Goal: Task Accomplishment & Management: Complete application form

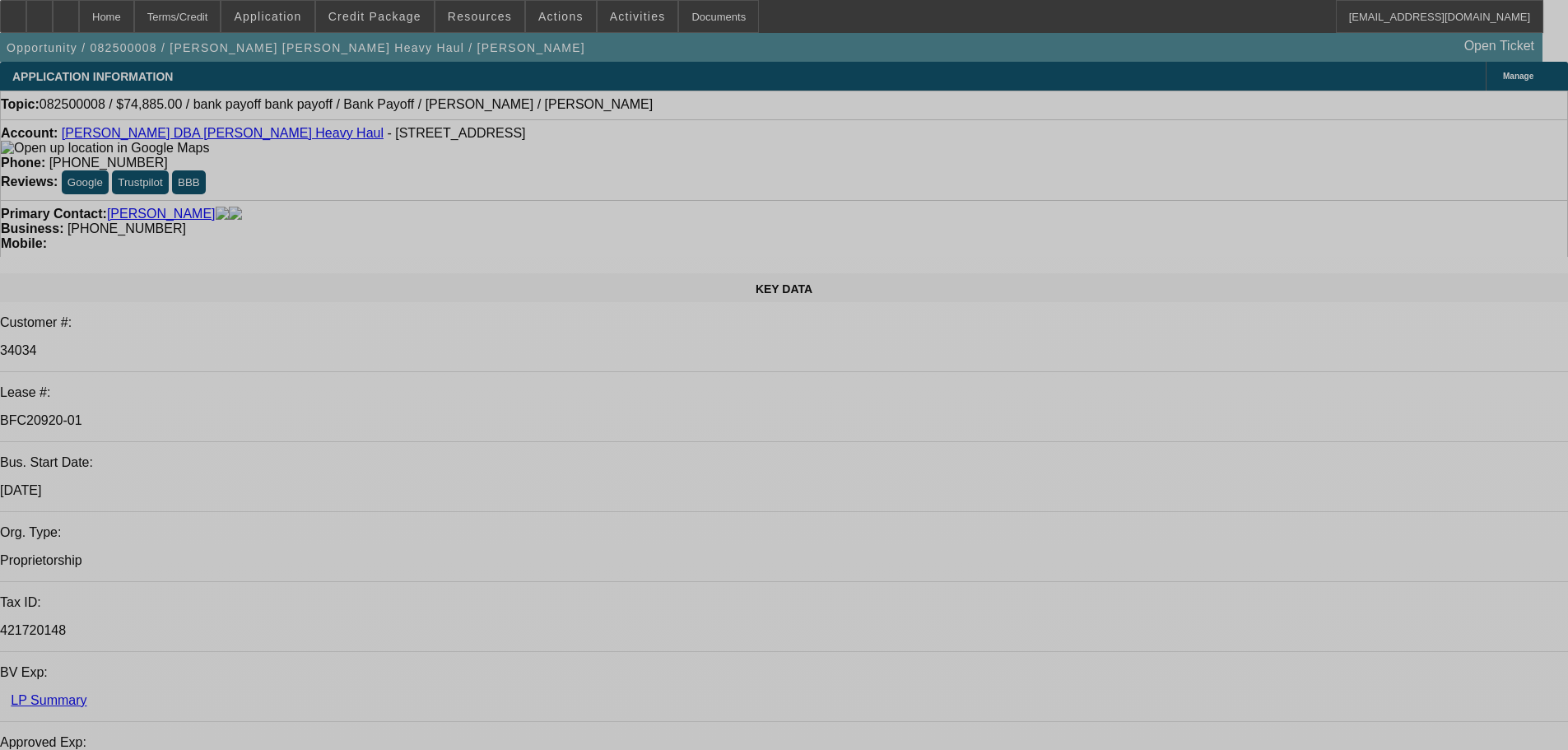
select select "0"
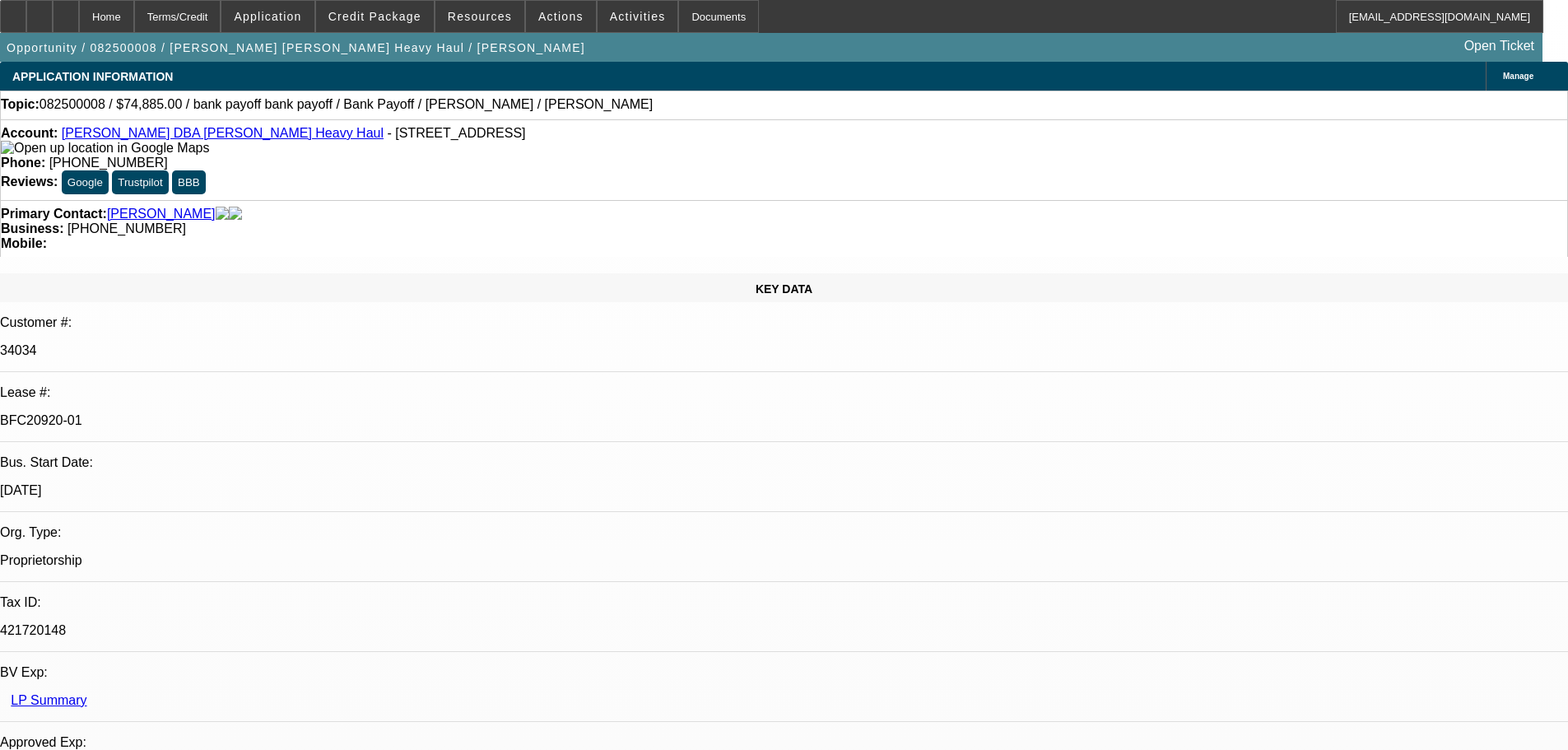
select select "2"
select select "0"
select select "6"
select select "0"
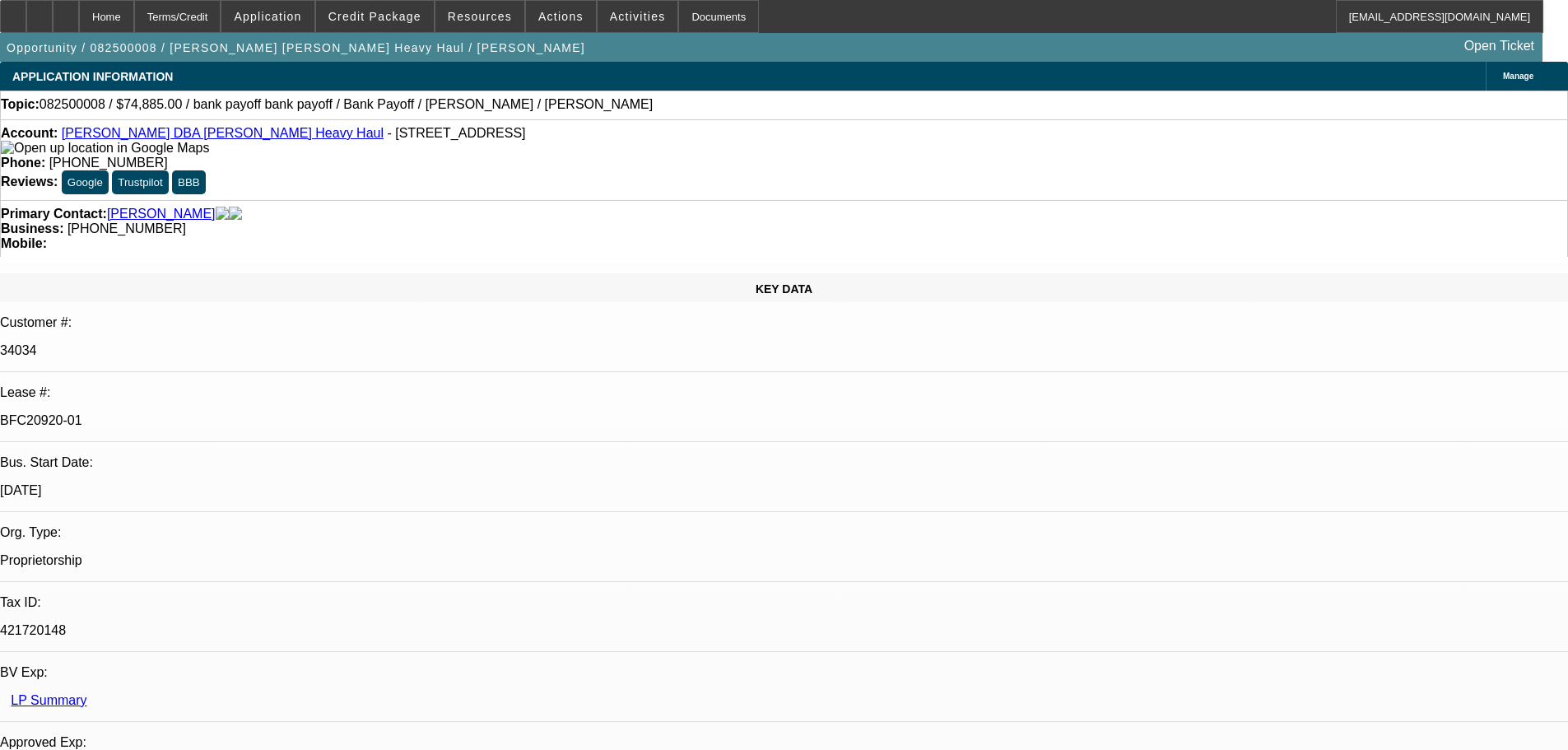
select select "2"
select select "0"
select select "6"
select select "0"
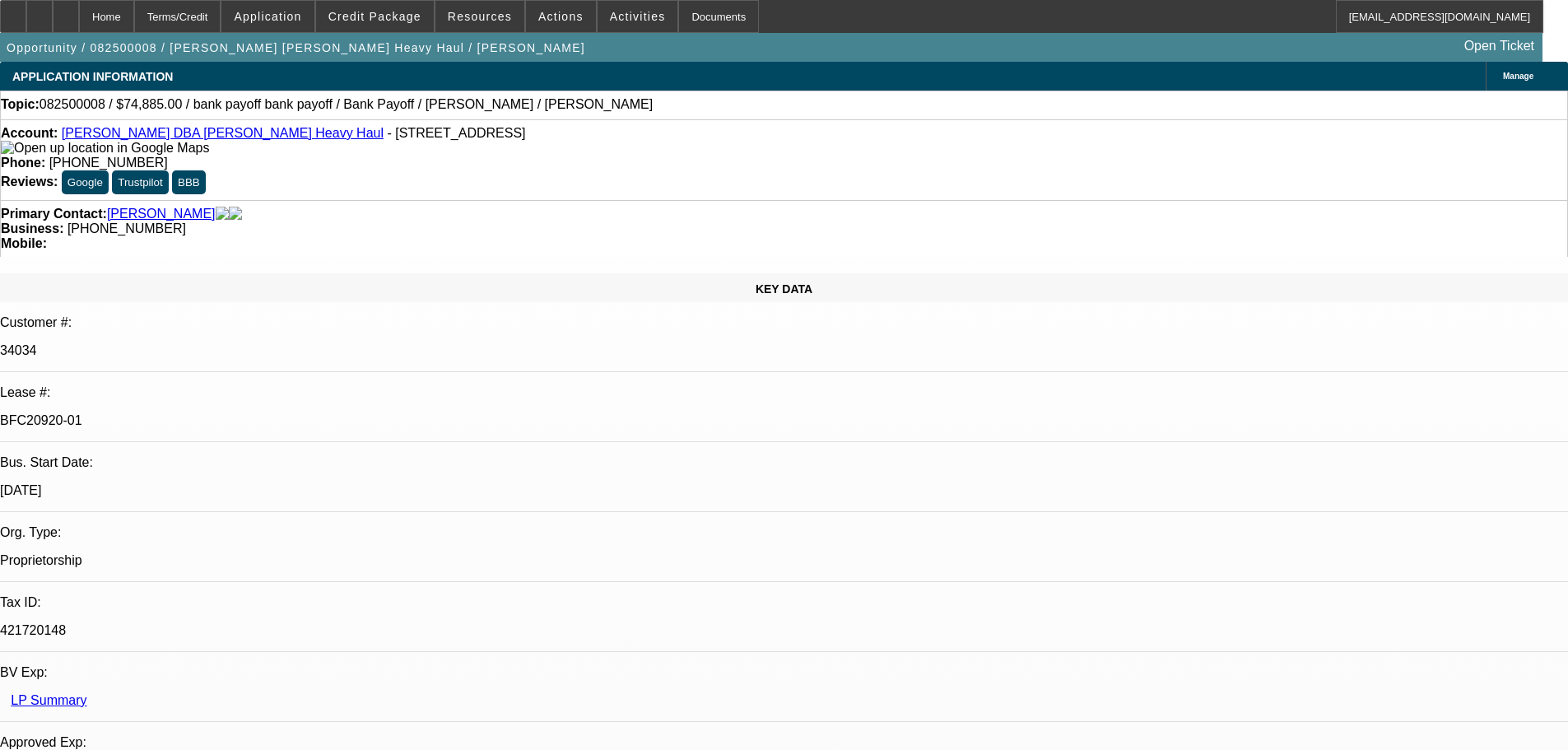
select select "2"
select select "0"
select select "6"
select select "0"
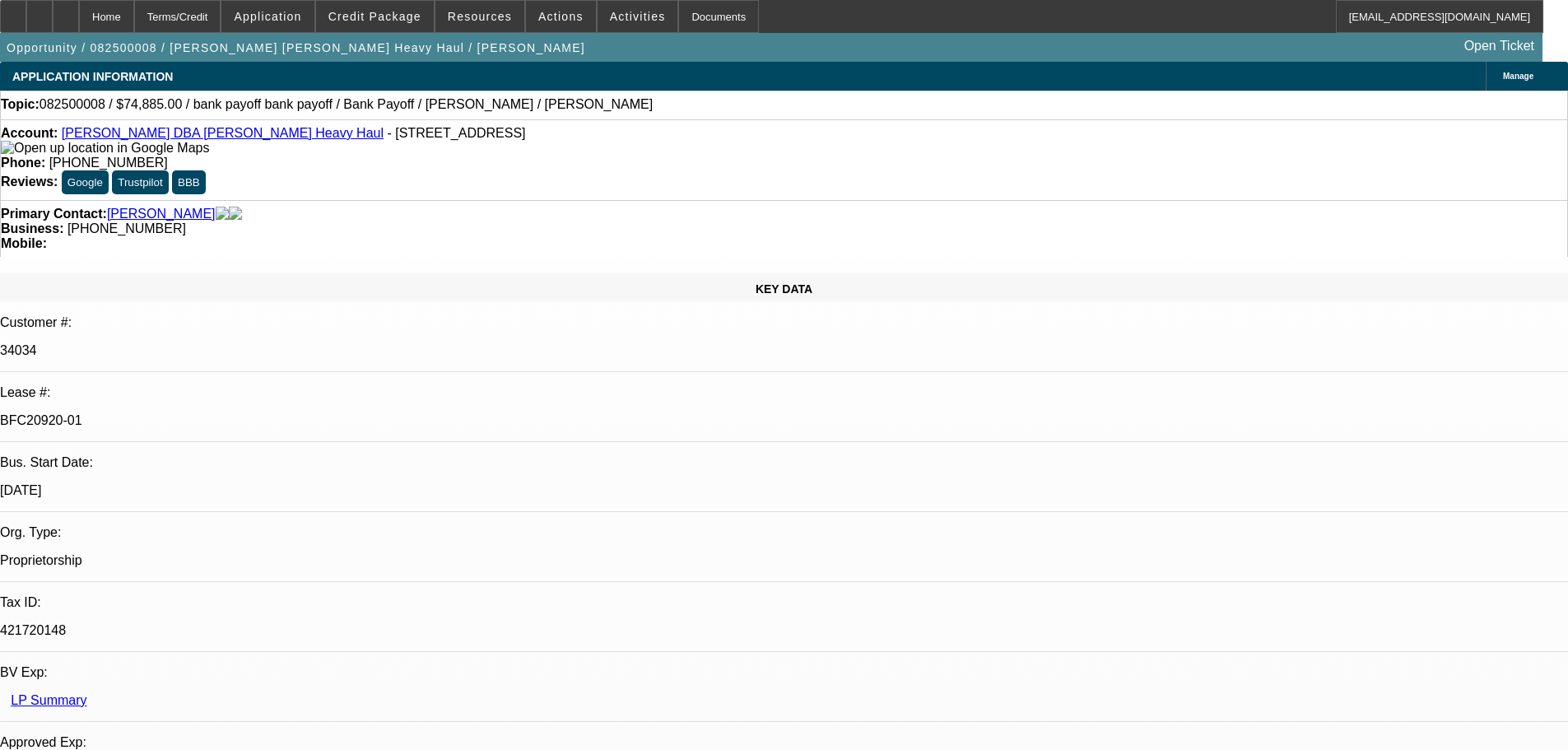
select select "2"
select select "0"
select select "6"
click at [678, 14] on div "Documents" at bounding box center [718, 16] width 80 height 33
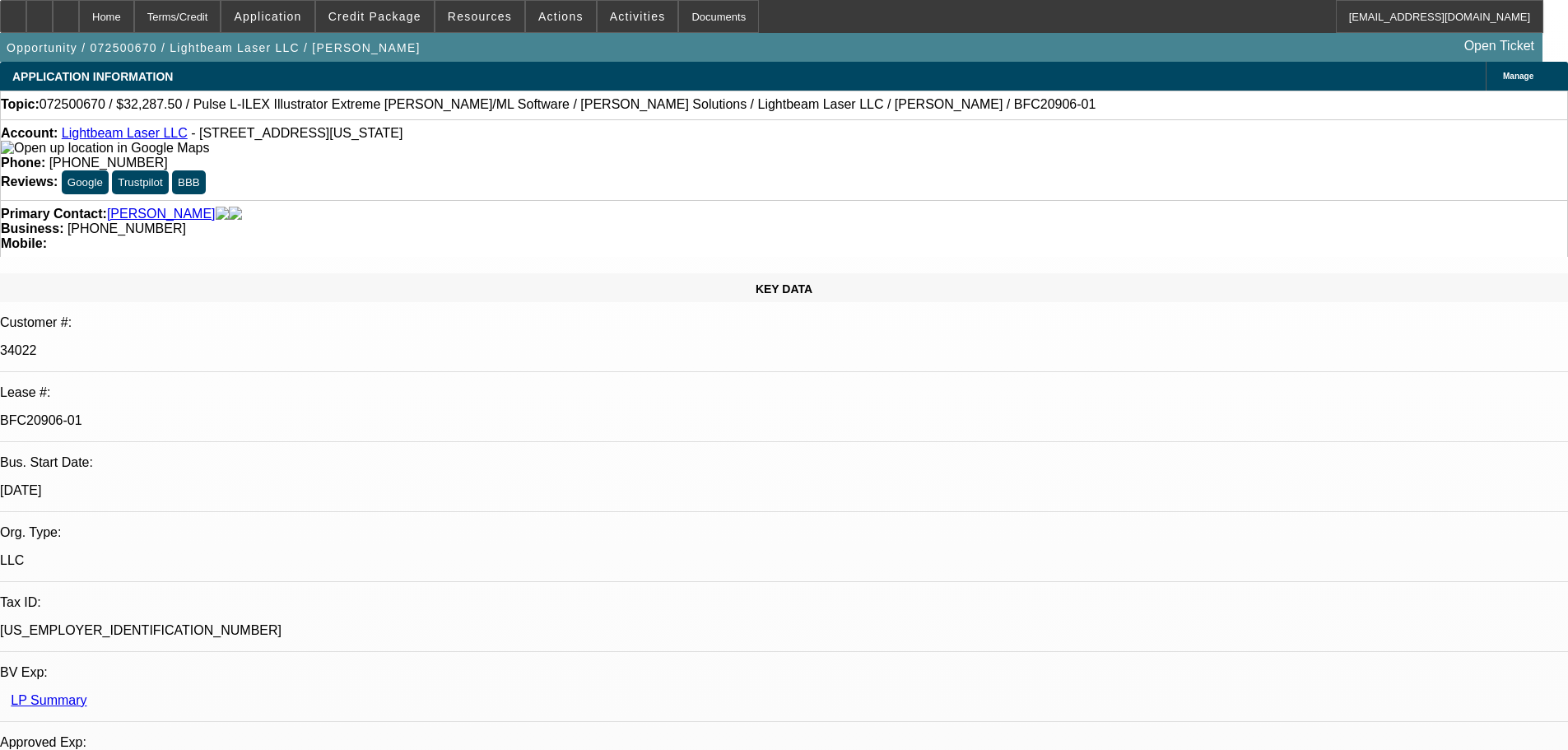
select select "0.1"
select select "2"
select select "0"
select select "6"
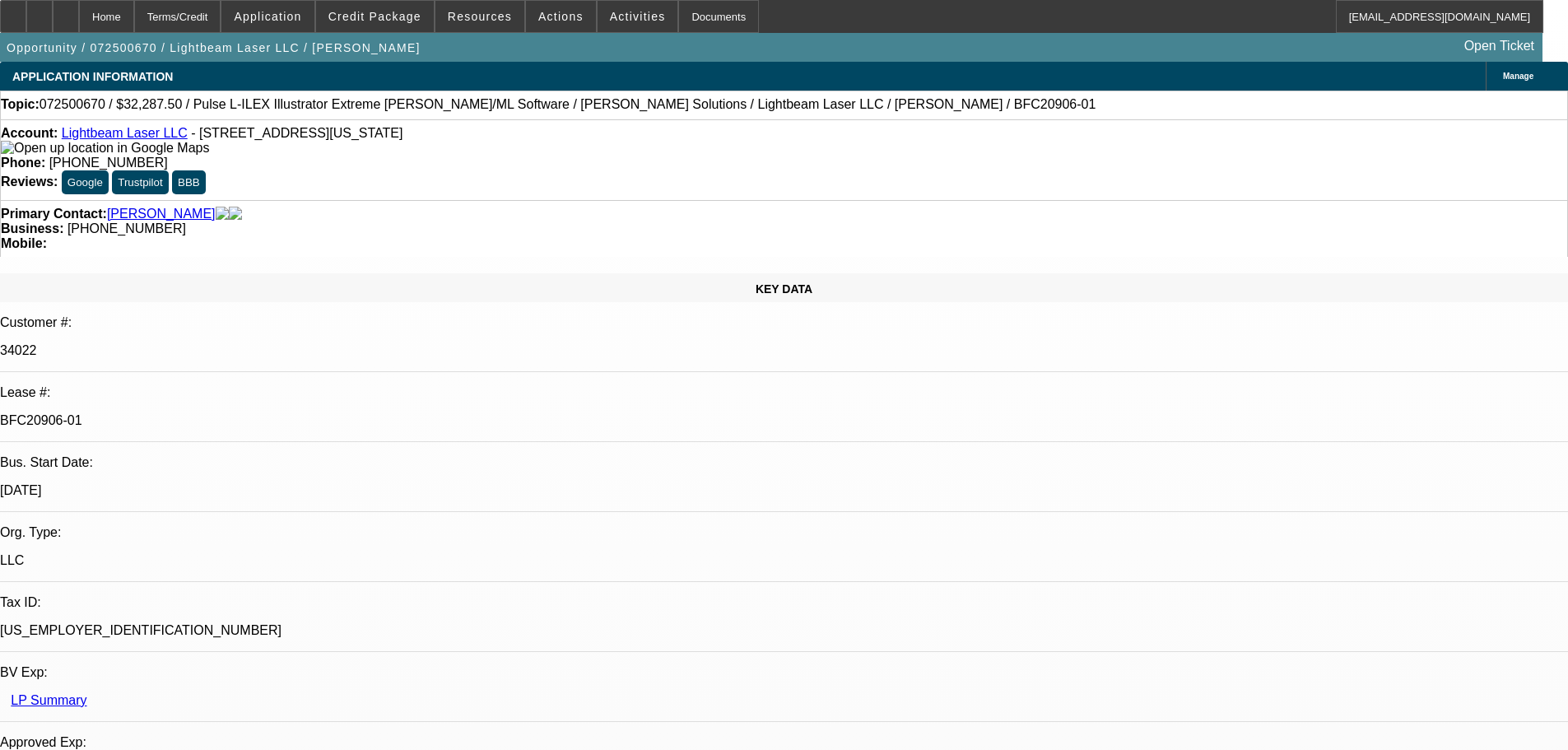
select select "0.1"
select select "2"
select select "0"
select select "6"
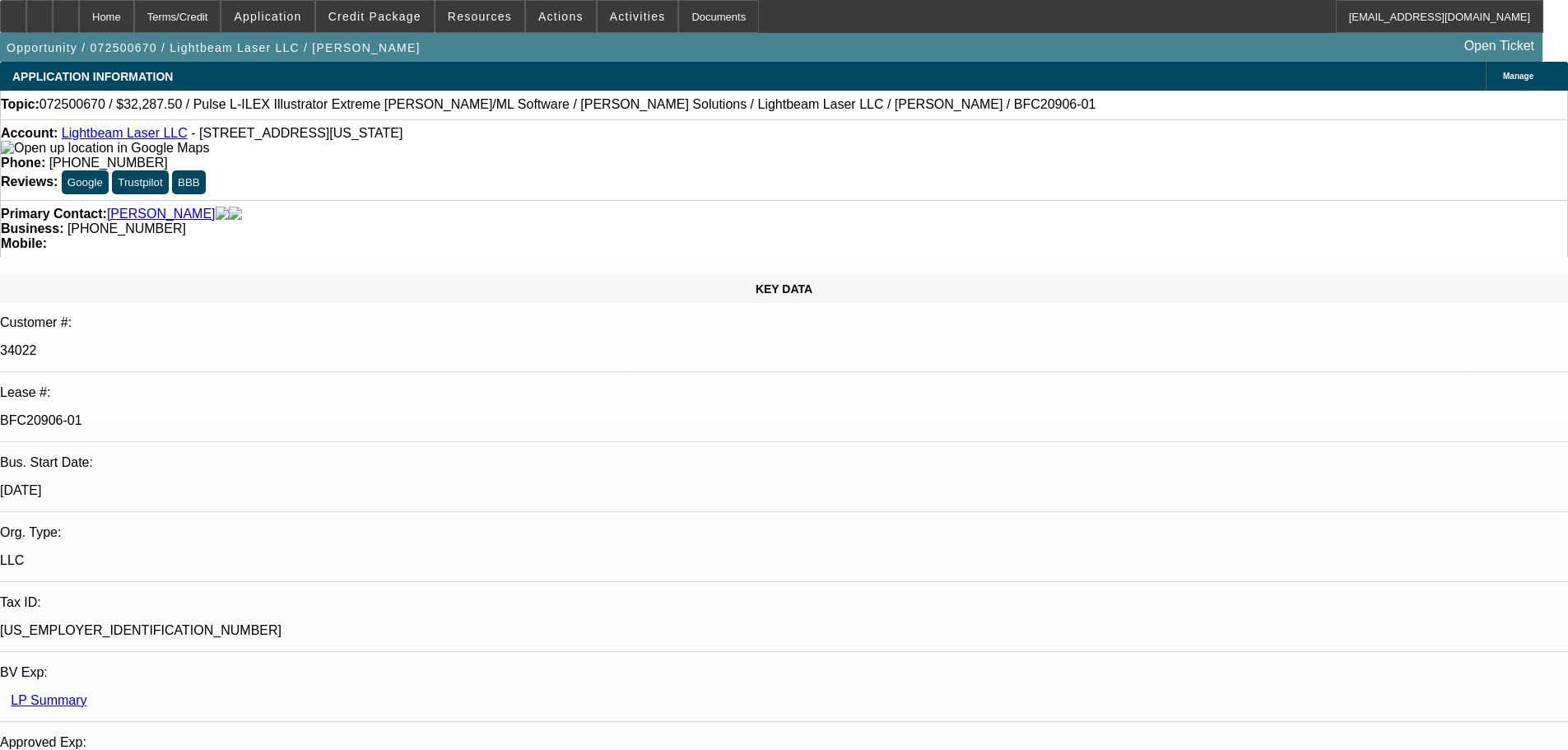
select select "0.1"
select select "2"
select select "0"
select select "6"
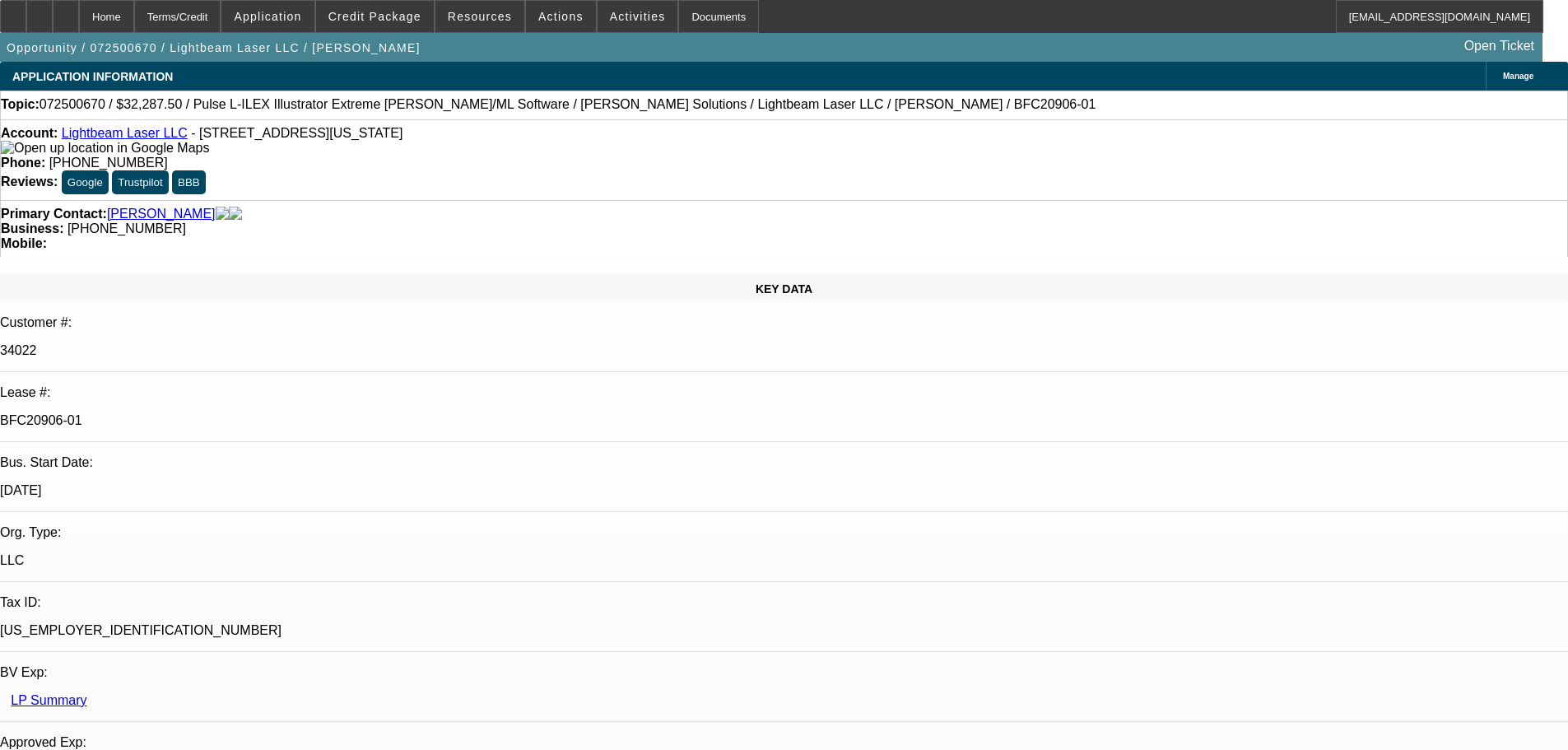
select select "0.1"
select select "2"
select select "0"
select select "6"
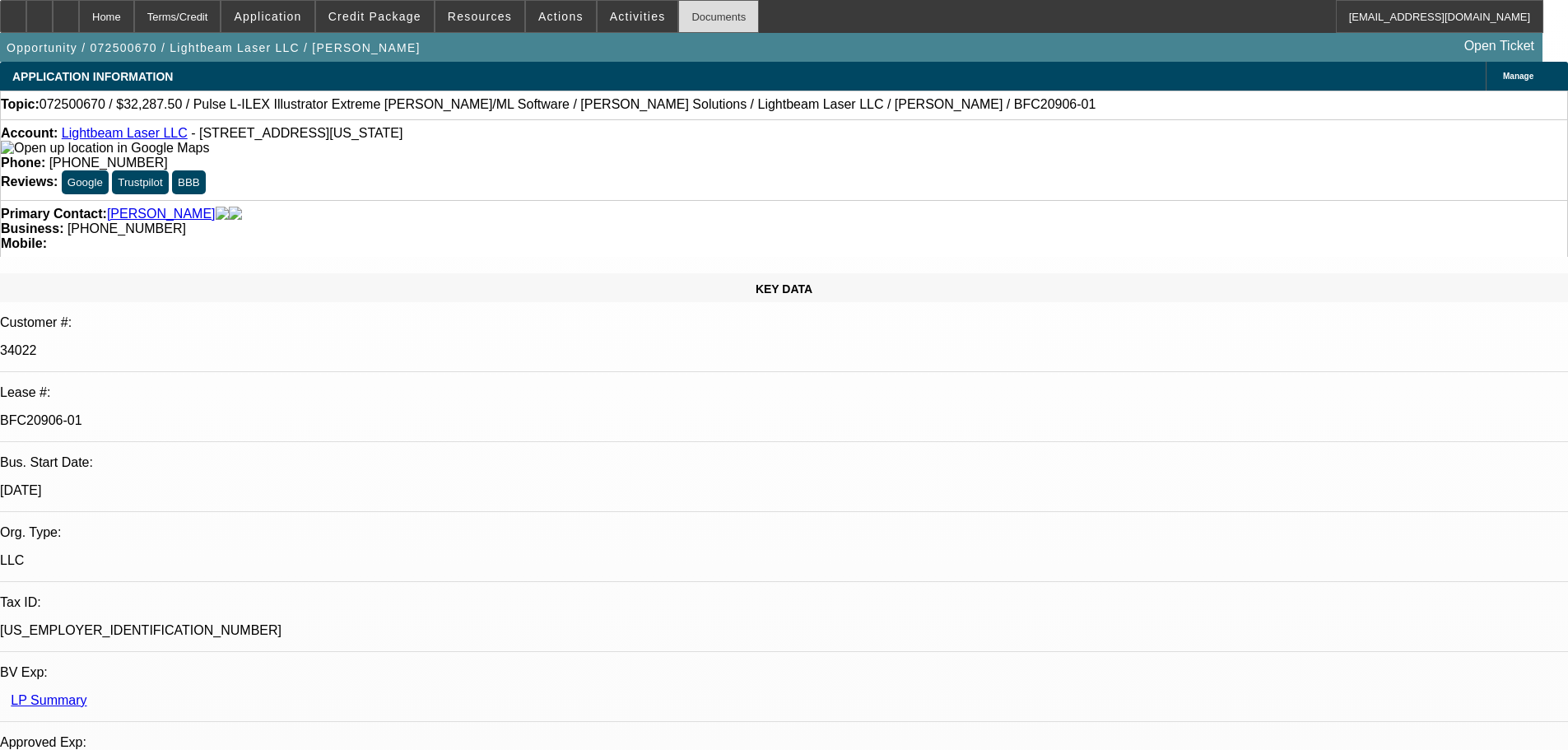
click at [690, 21] on div "Documents" at bounding box center [718, 16] width 80 height 33
